Goal: Information Seeking & Learning: Learn about a topic

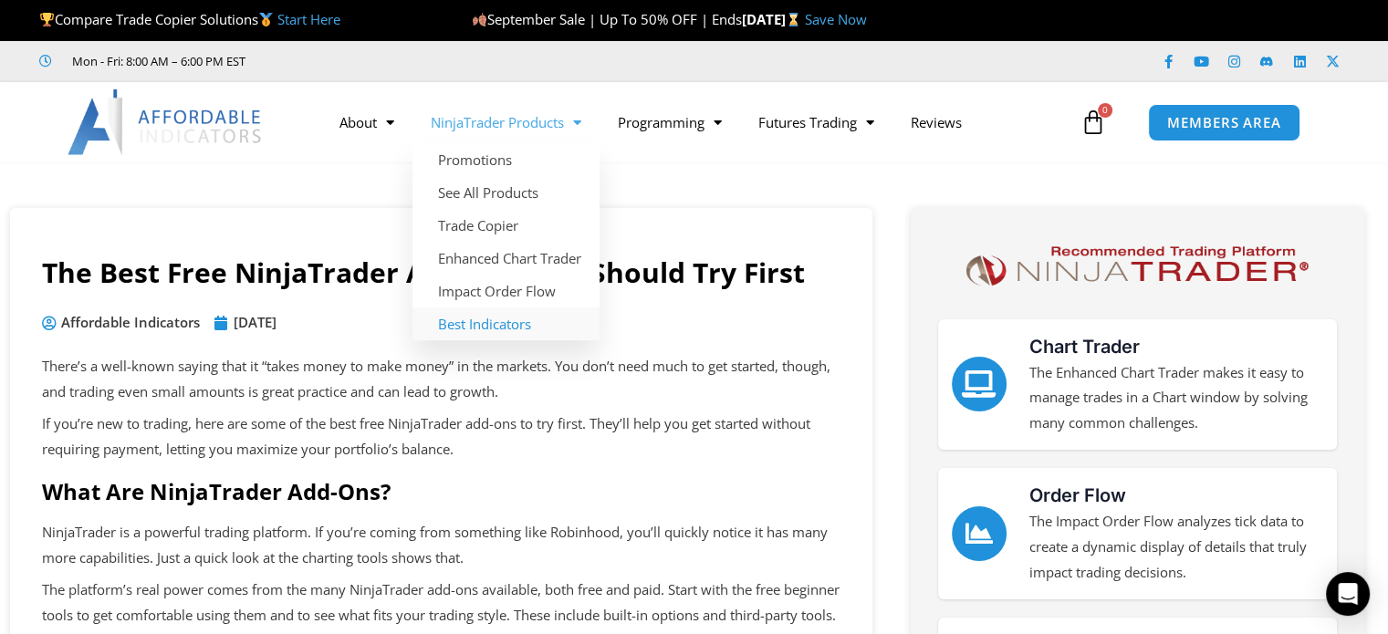
click at [487, 324] on link "Best Indicators" at bounding box center [506, 324] width 187 height 33
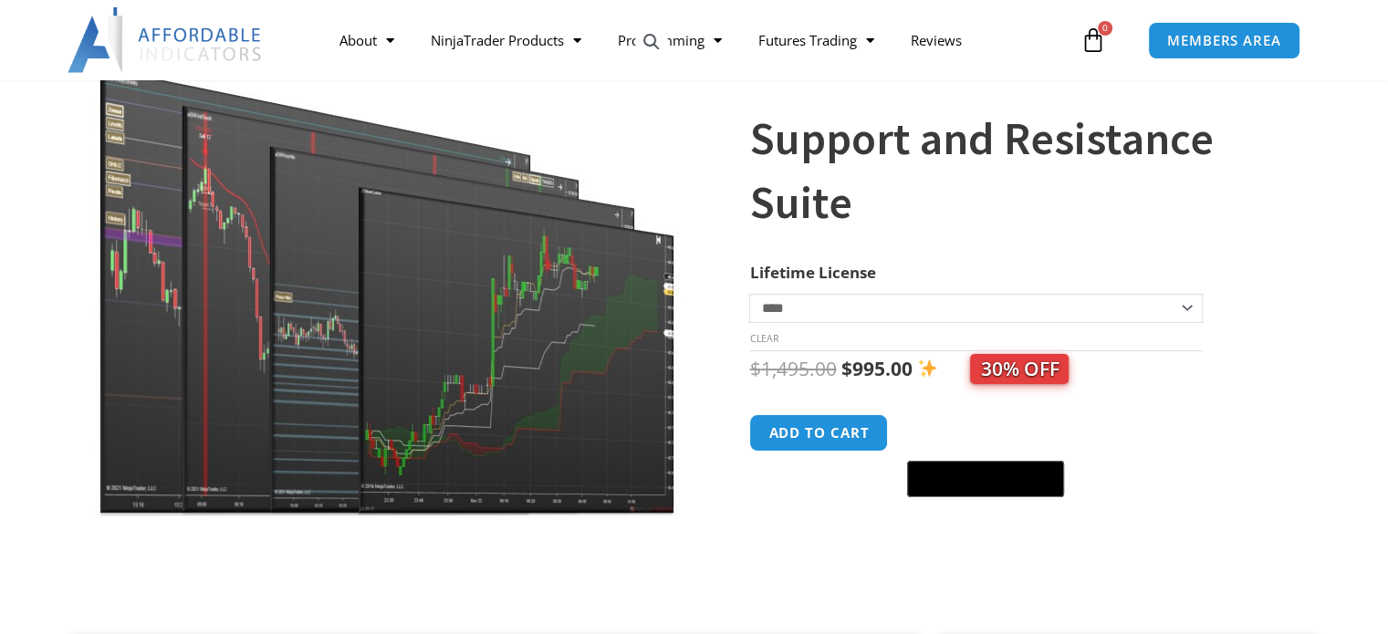
click at [460, 323] on img at bounding box center [388, 264] width 587 height 505
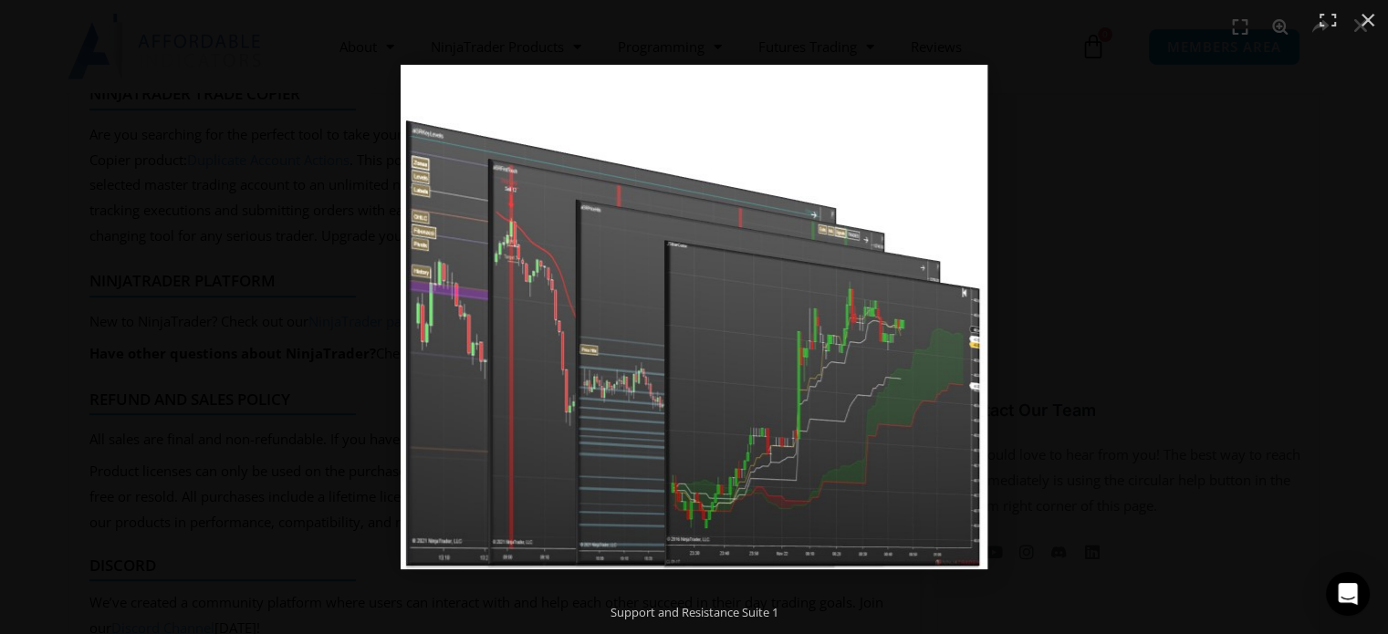
click at [1149, 177] on div at bounding box center [1033, 354] width 1265 height 578
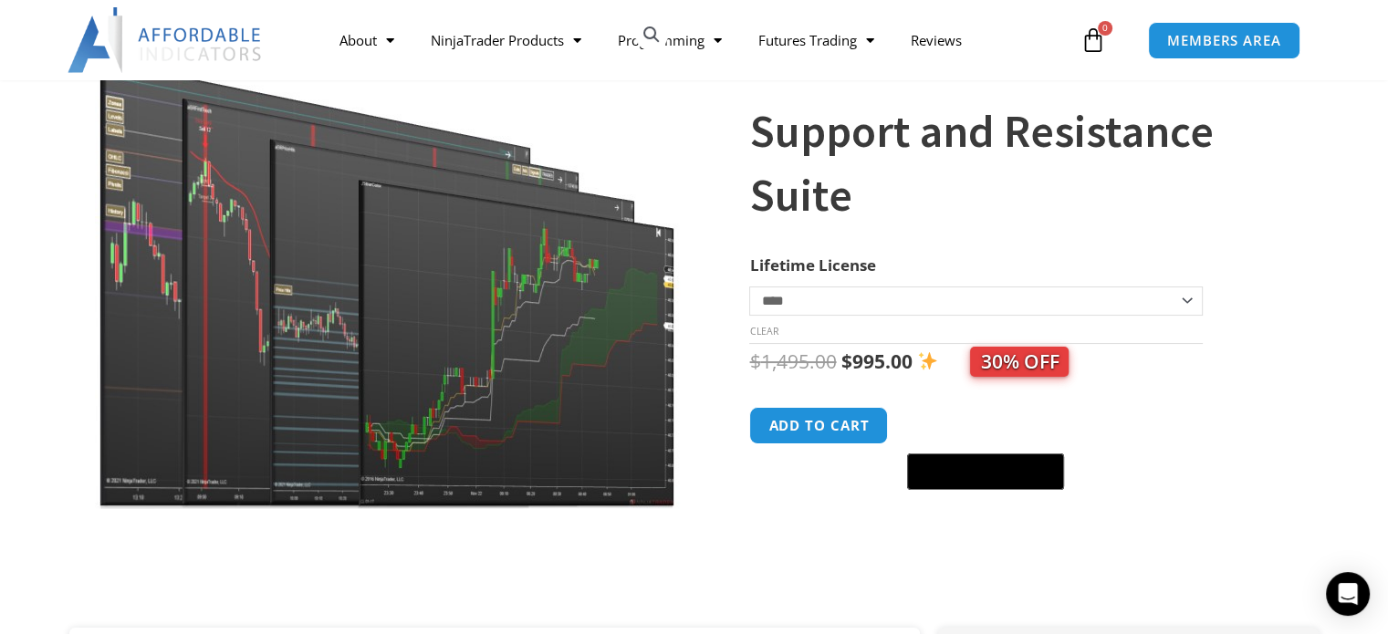
scroll to position [129, 0]
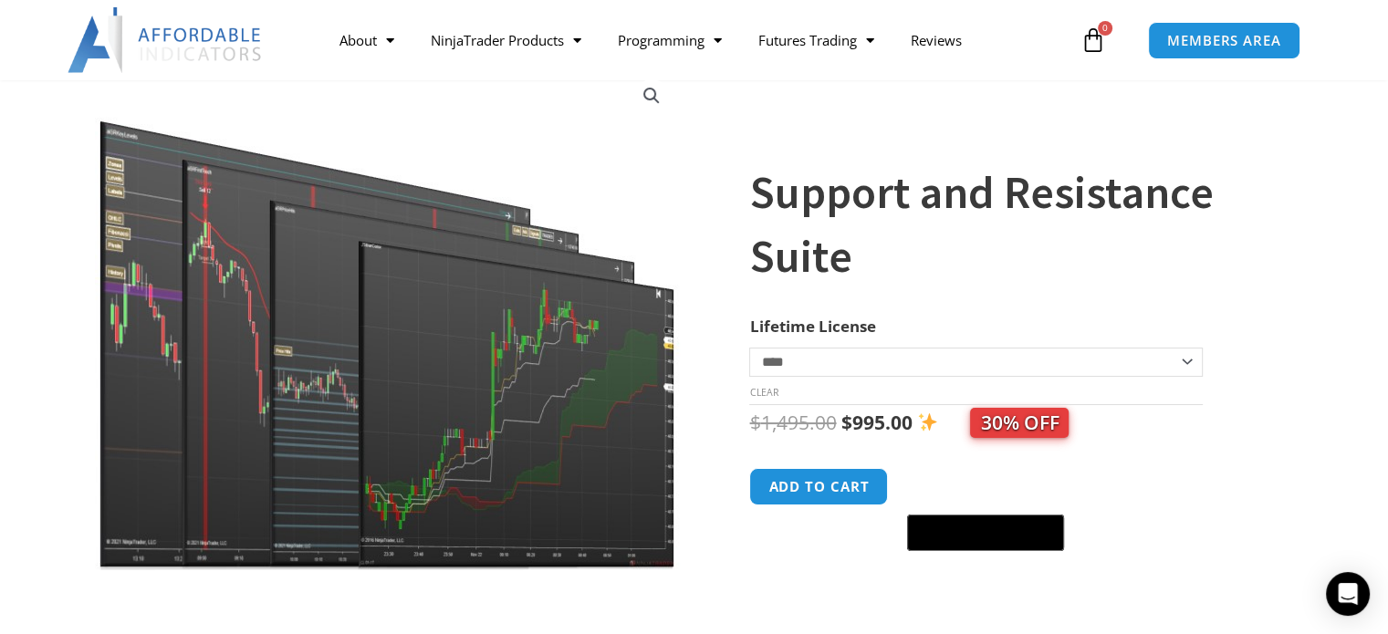
click at [322, 357] on img at bounding box center [388, 318] width 587 height 505
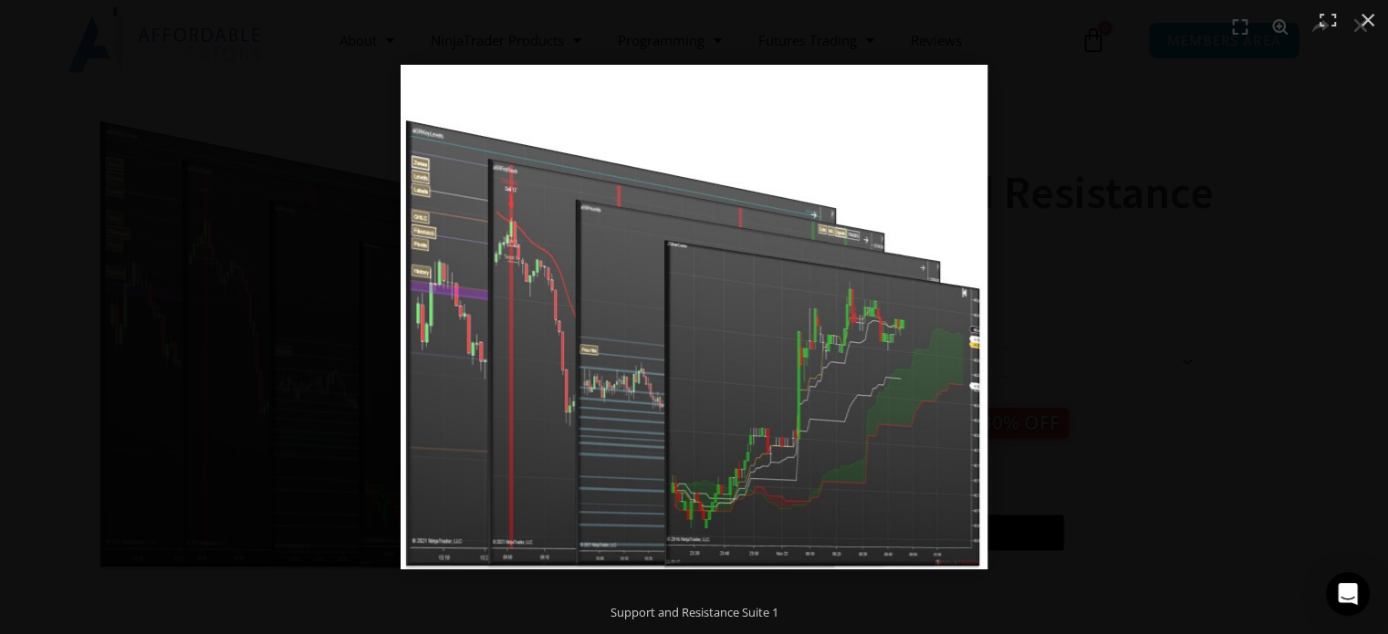
click at [1190, 272] on div at bounding box center [1033, 354] width 1265 height 578
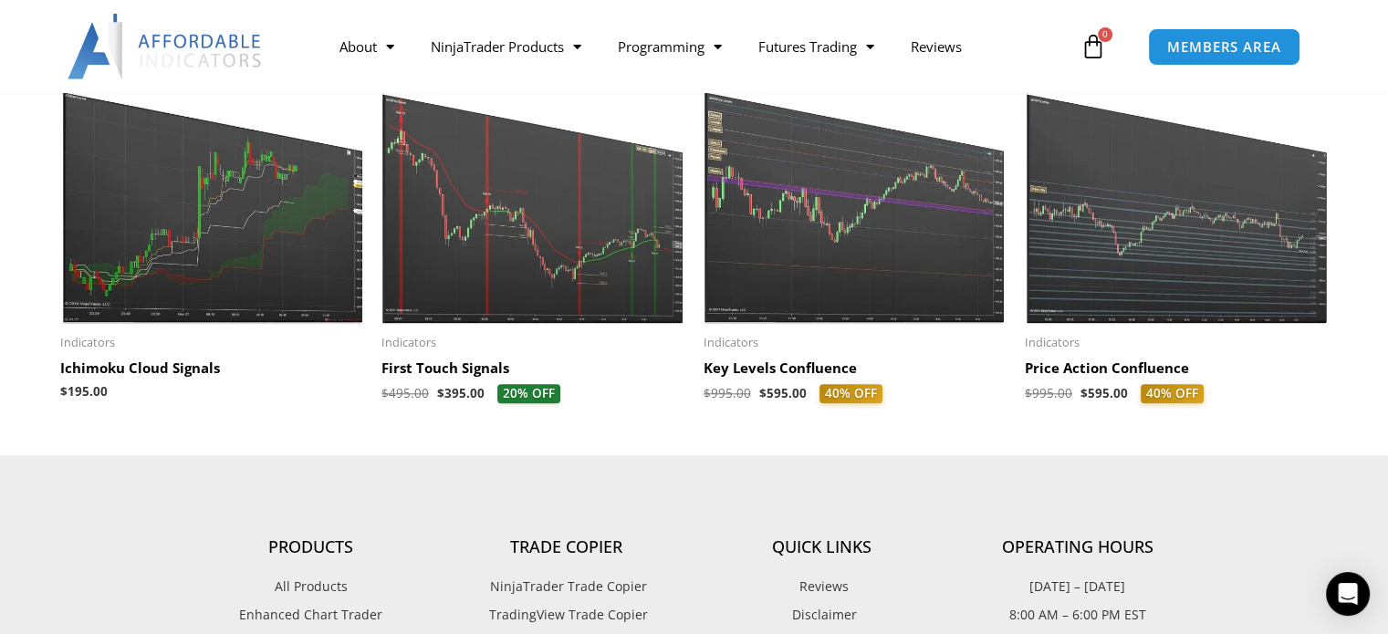
scroll to position [1954, 0]
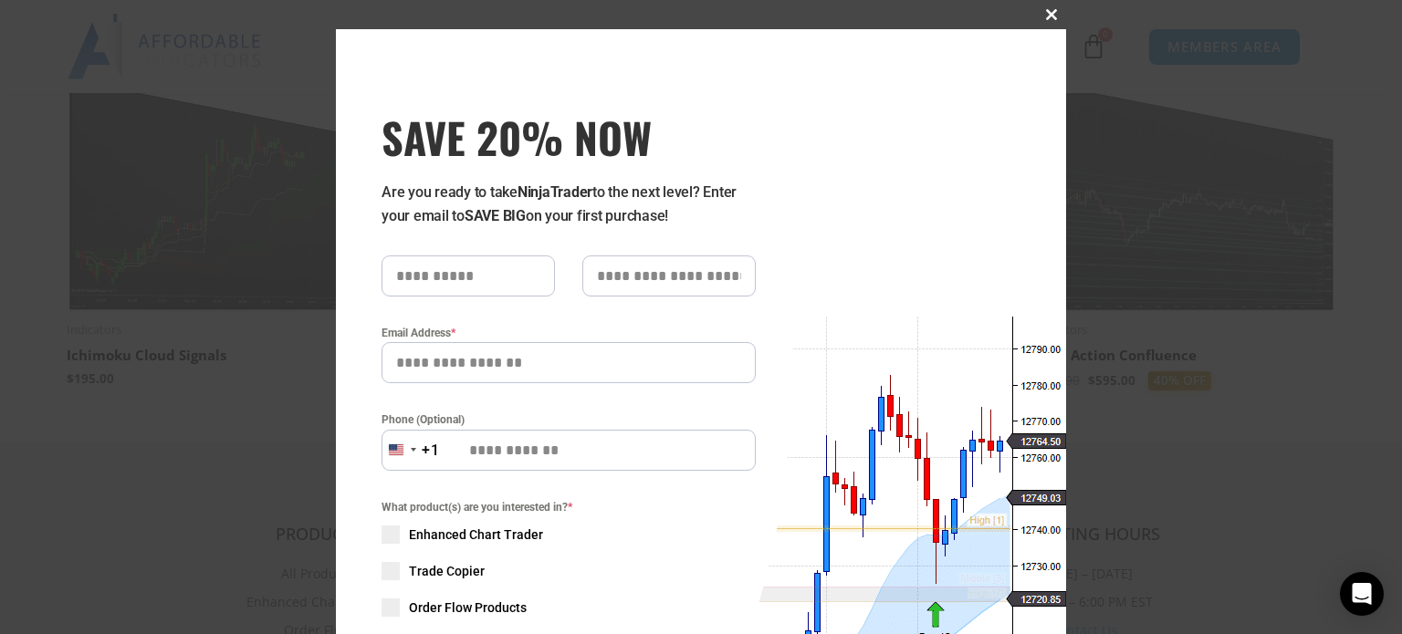
click at [1048, 12] on span at bounding box center [1051, 14] width 29 height 11
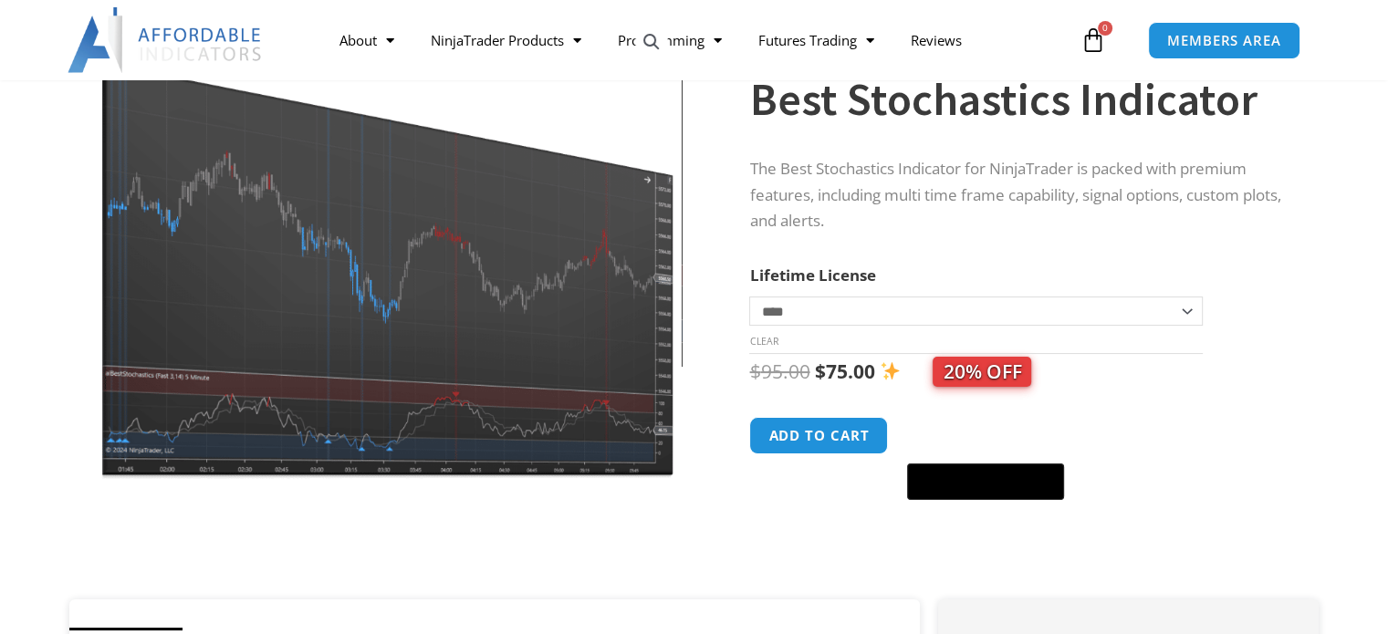
click at [434, 328] on img at bounding box center [388, 246] width 587 height 469
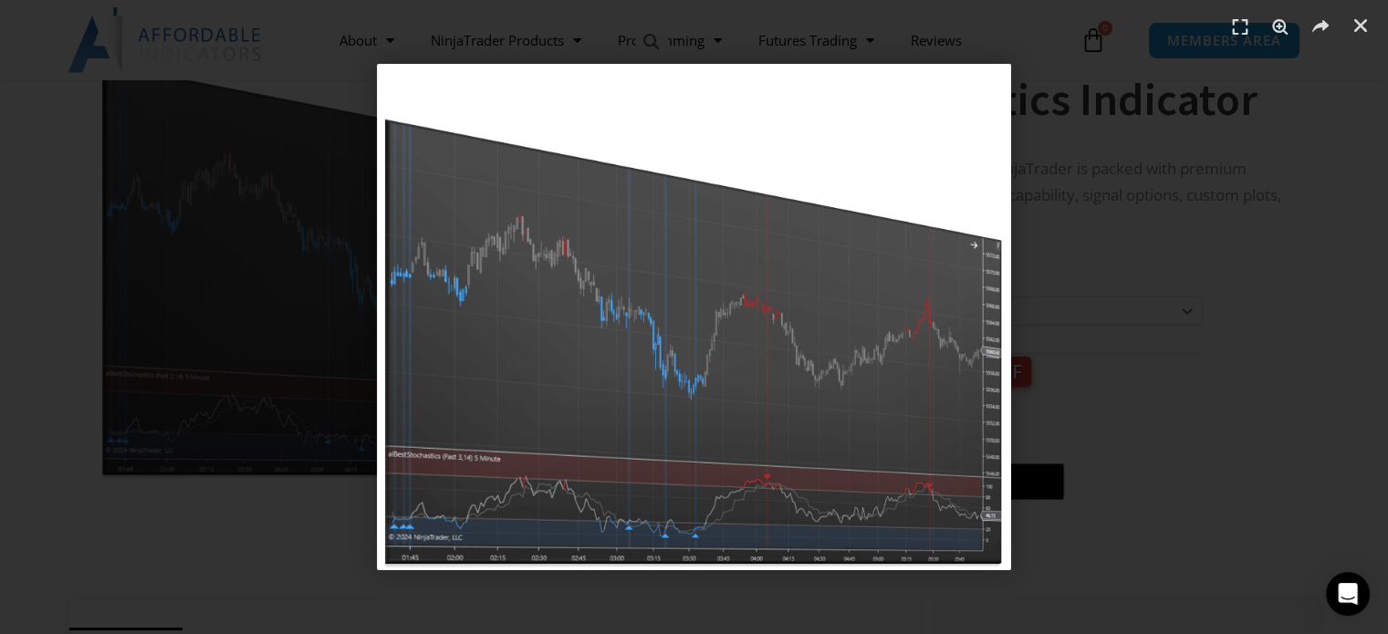
click at [616, 503] on img "1 / 1" at bounding box center [694, 317] width 634 height 507
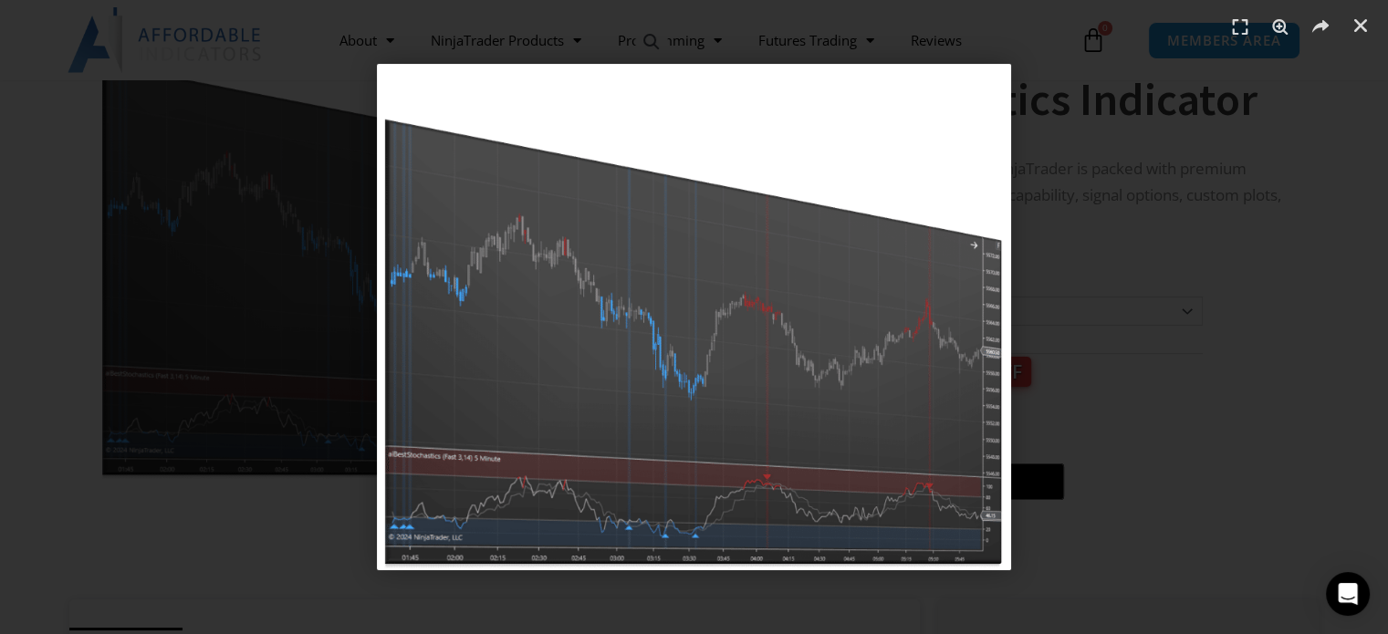
click at [791, 335] on img "1 / 1" at bounding box center [694, 317] width 634 height 507
click at [763, 335] on img "1 / 1" at bounding box center [694, 317] width 634 height 507
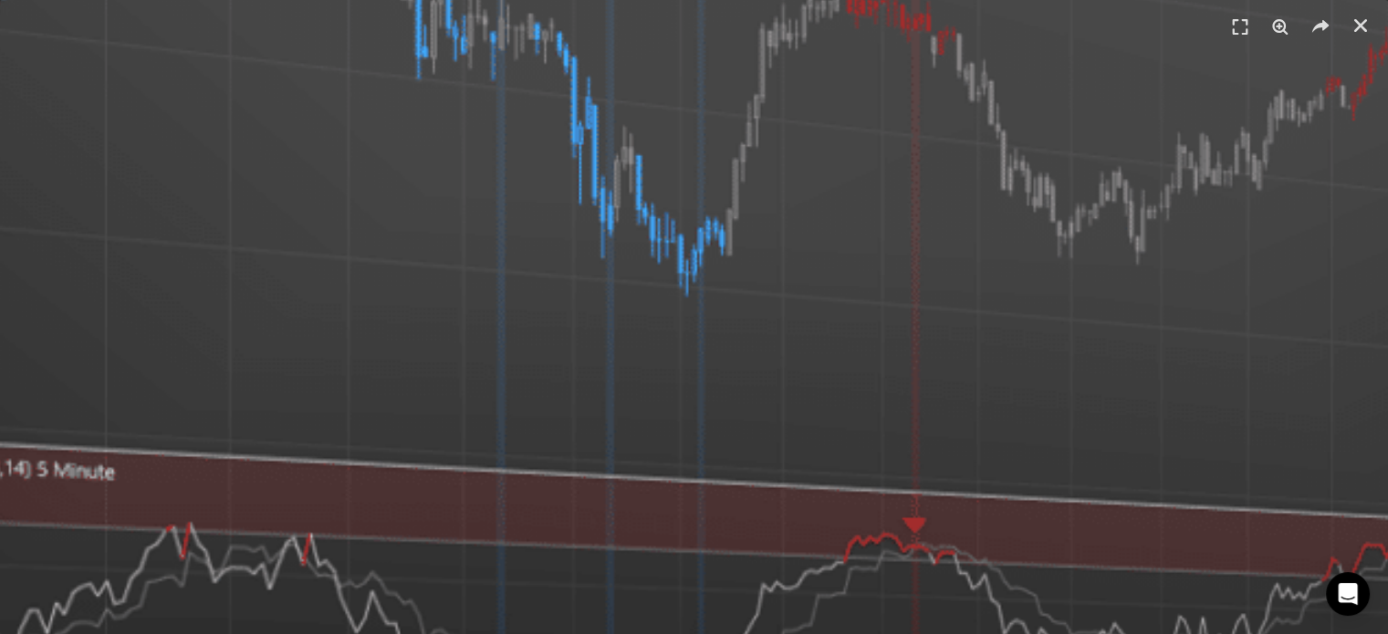
click at [1034, 11] on div at bounding box center [694, 317] width 1388 height 634
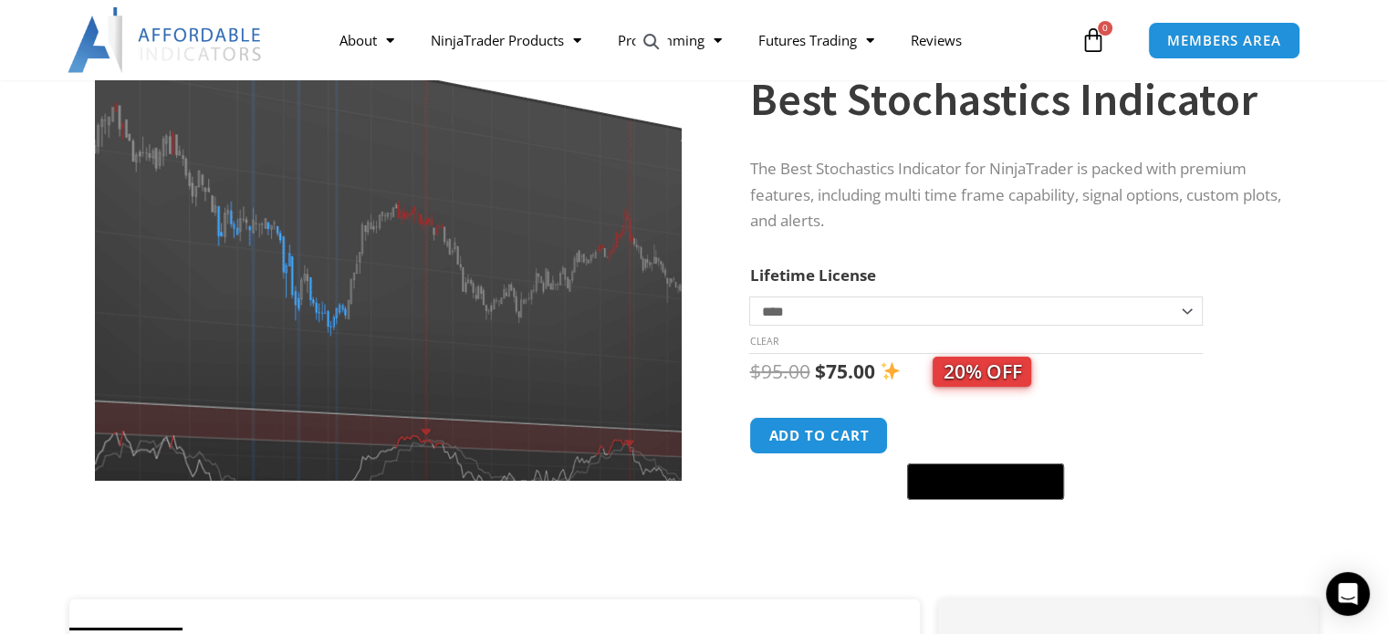
click at [541, 288] on img at bounding box center [334, 231] width 795 height 635
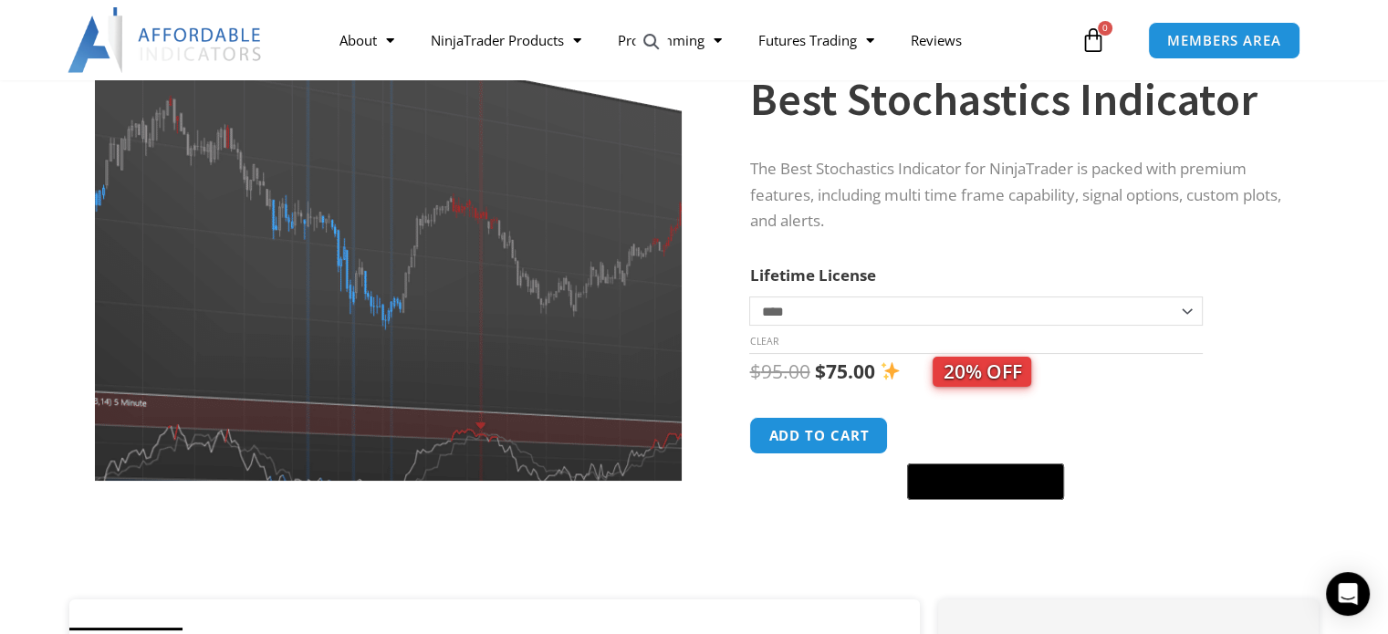
click at [387, 306] on img at bounding box center [389, 225] width 795 height 635
click at [386, 306] on img at bounding box center [389, 225] width 795 height 635
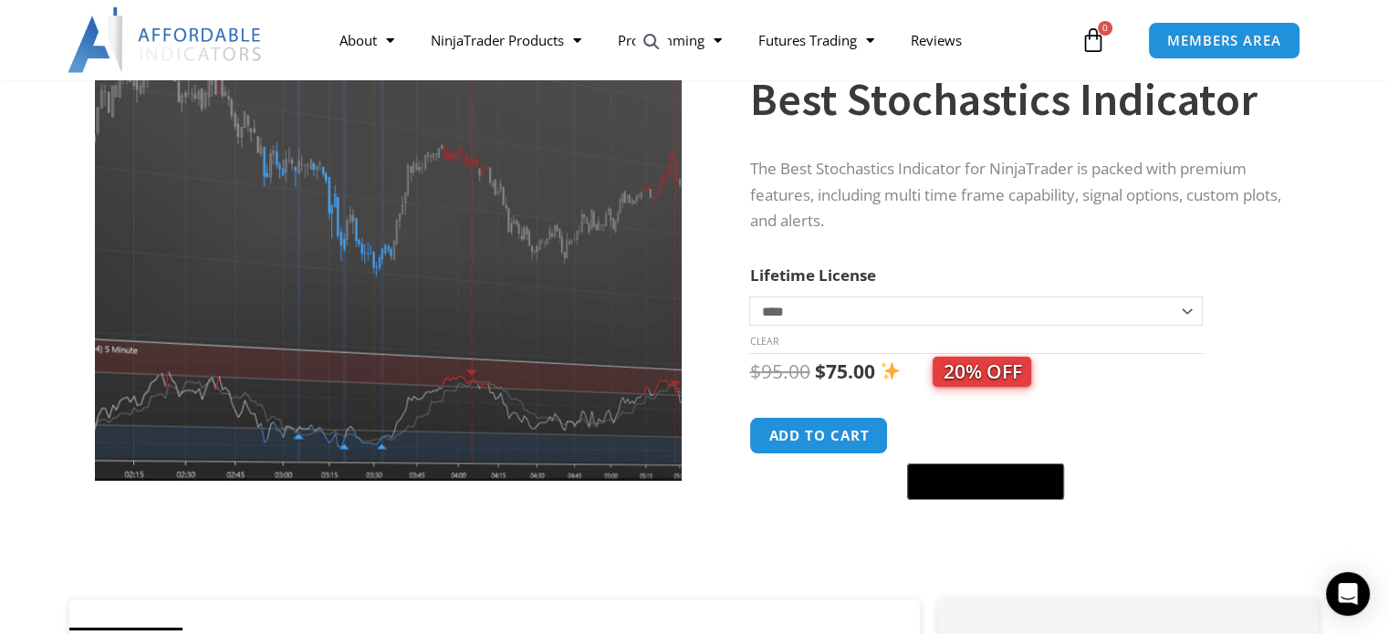
click at [413, 454] on img at bounding box center [380, 172] width 795 height 635
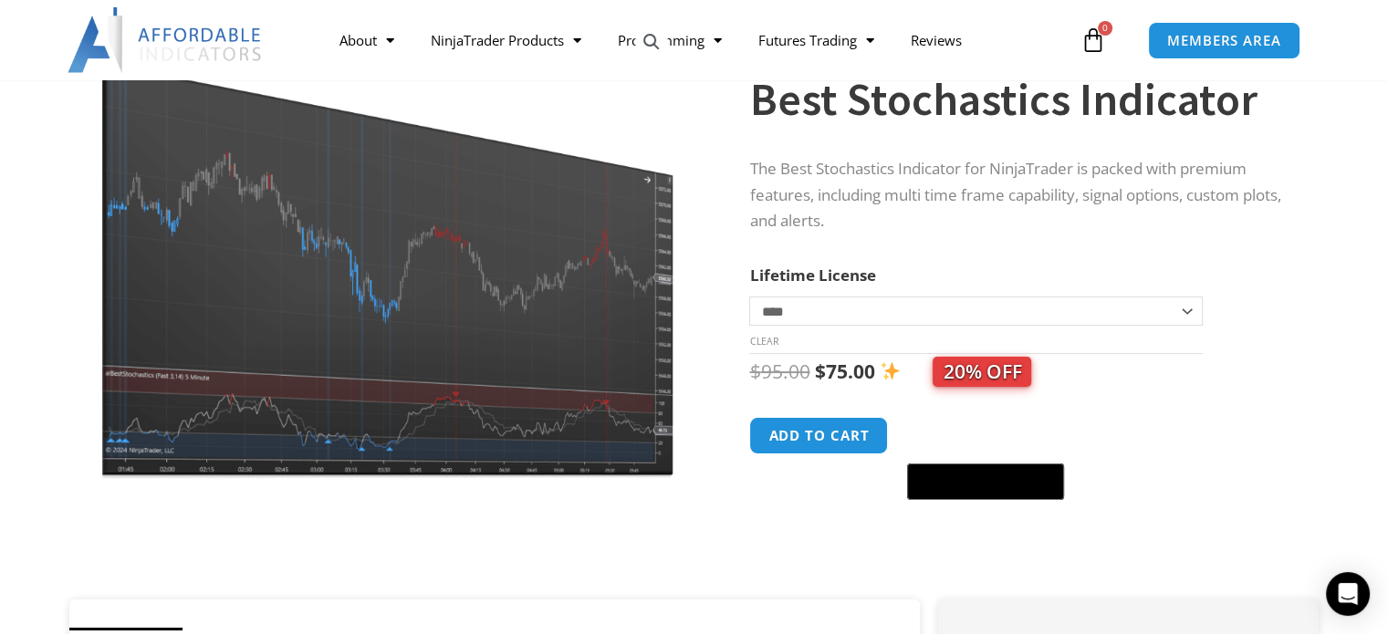
click at [399, 573] on div at bounding box center [389, 547] width 631 height 78
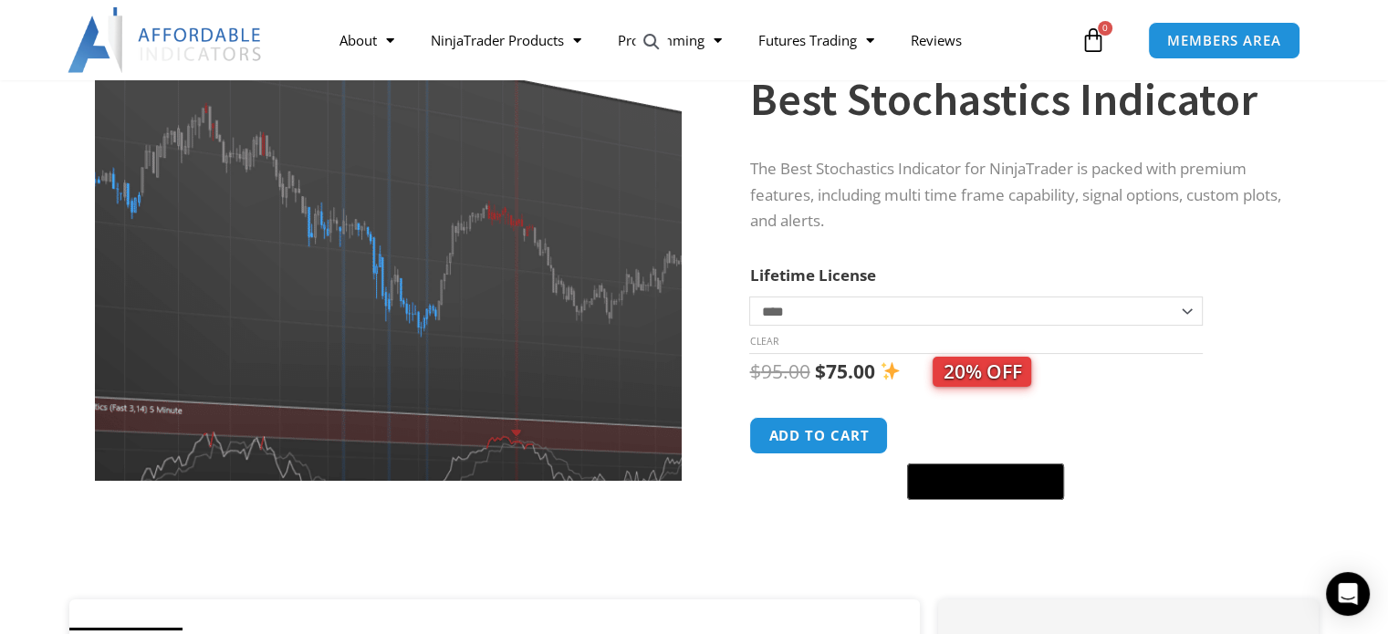
click at [286, 285] on img at bounding box center [424, 232] width 795 height 635
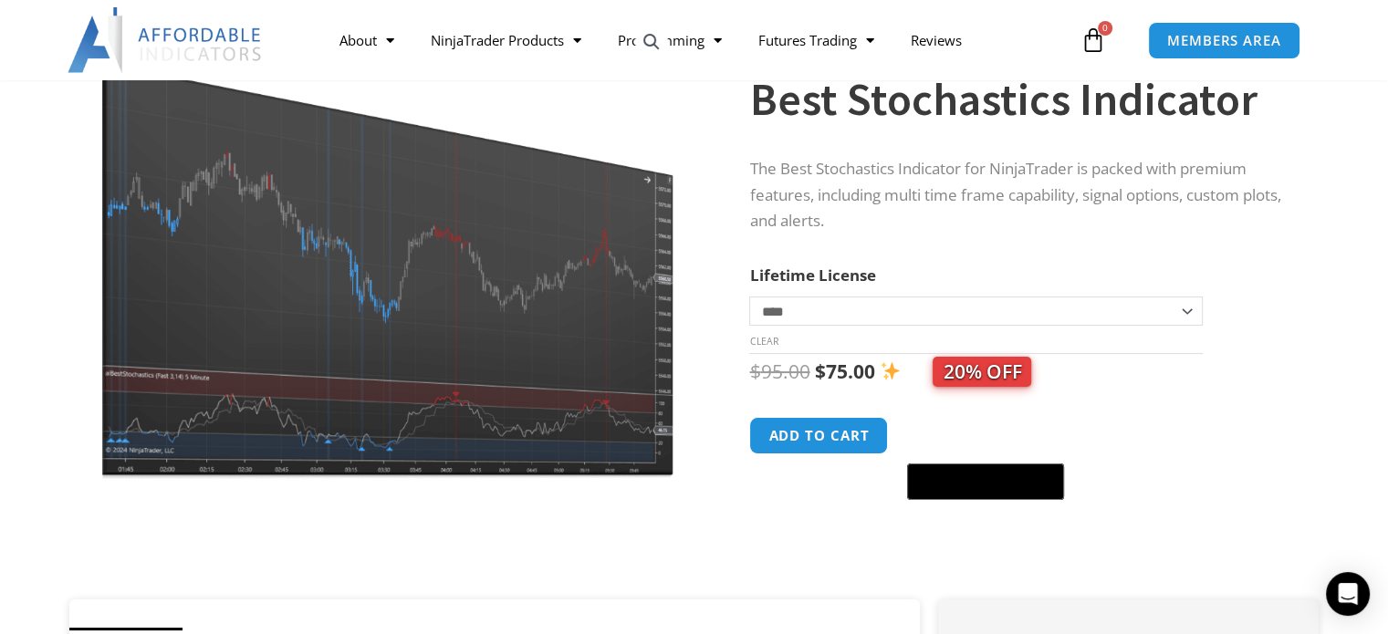
click at [469, 540] on div at bounding box center [389, 547] width 631 height 78
